Goal: Task Accomplishment & Management: Use online tool/utility

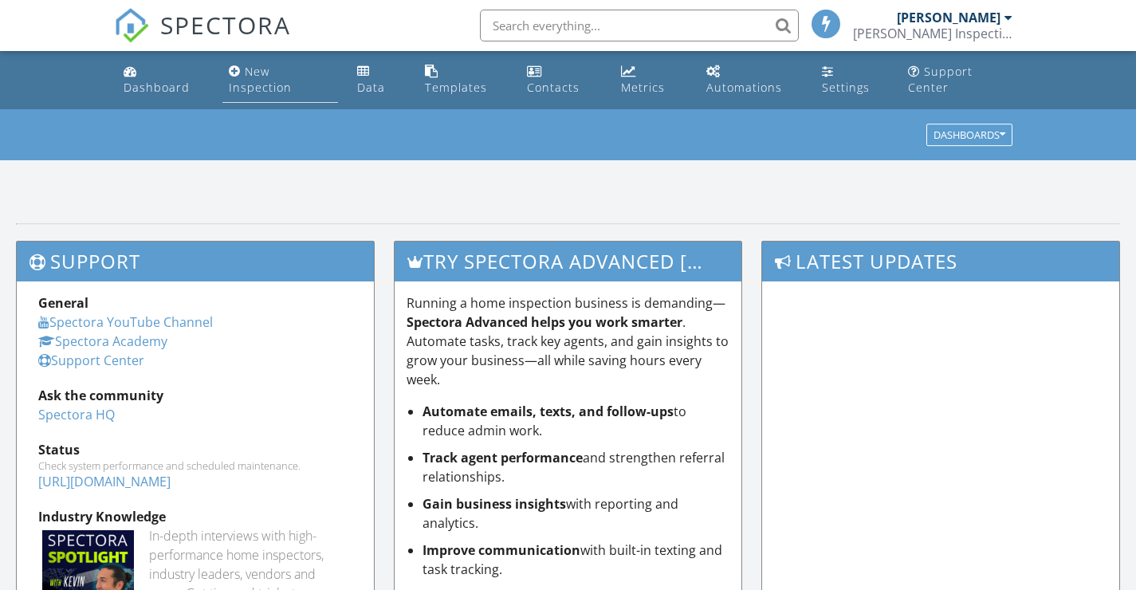
click at [256, 81] on div "New Inspection" at bounding box center [260, 79] width 63 height 31
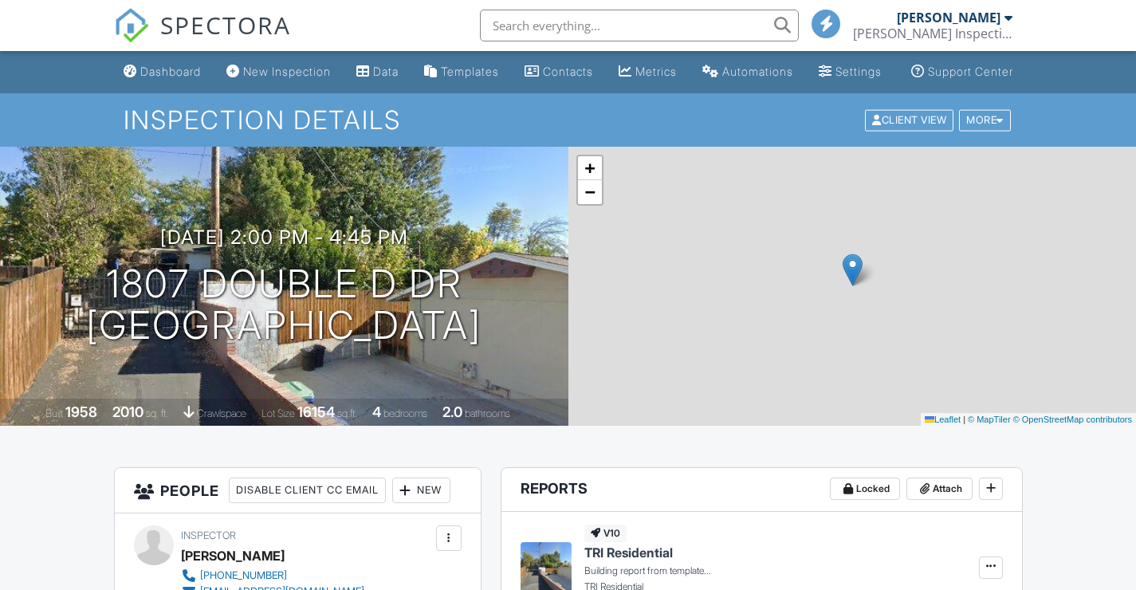
click at [260, 33] on span "SPECTORA" at bounding box center [225, 24] width 131 height 33
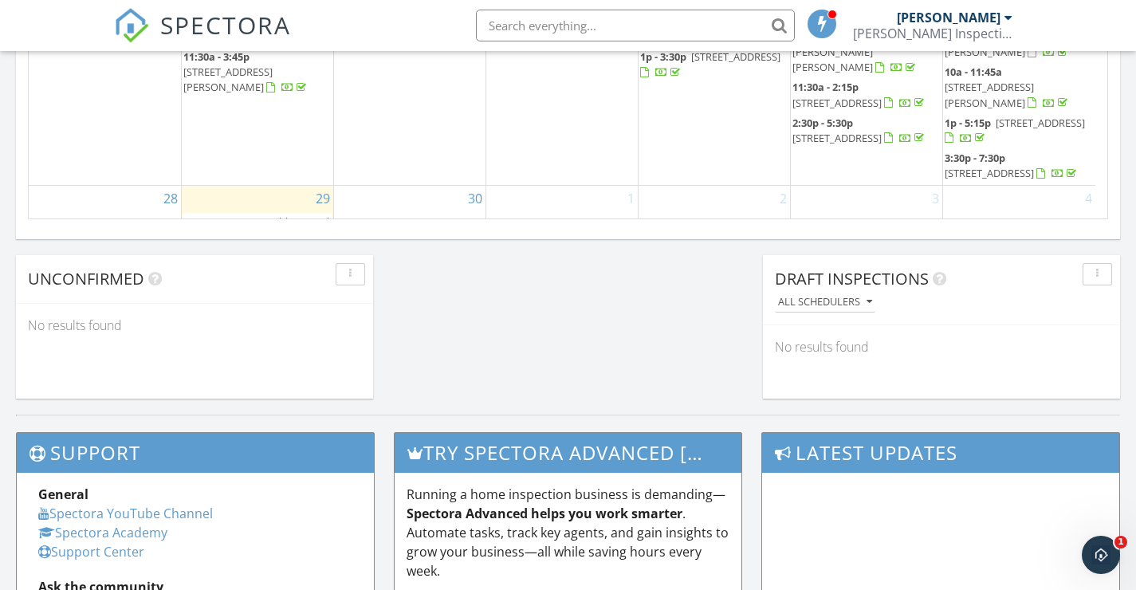
scroll to position [1239, 0]
